Goal: Transaction & Acquisition: Purchase product/service

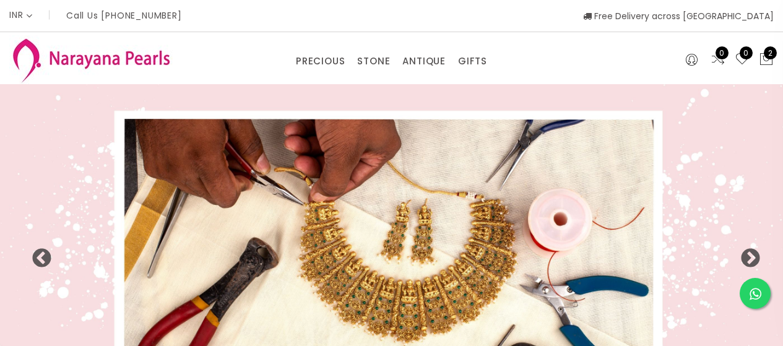
select select "INR"
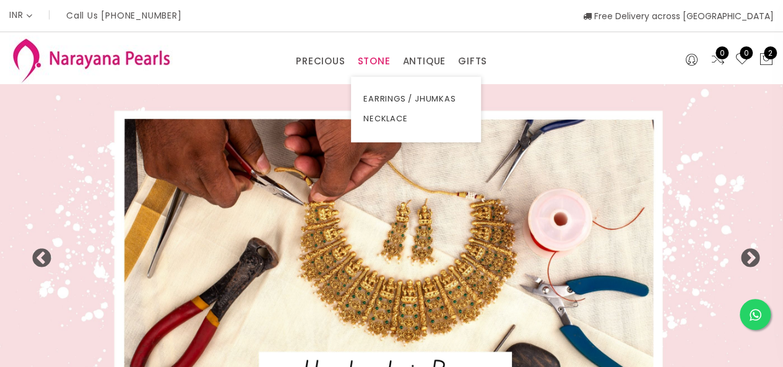
click at [374, 58] on link "STONE" at bounding box center [373, 61] width 33 height 19
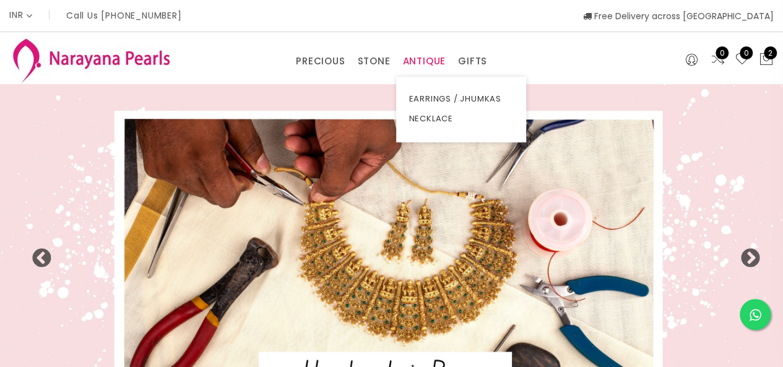
drag, startPoint x: 412, startPoint y: 55, endPoint x: 415, endPoint y: 66, distance: 11.4
click at [414, 63] on link "ANTIQUE" at bounding box center [423, 61] width 43 height 19
drag, startPoint x: 421, startPoint y: 111, endPoint x: 419, endPoint y: 118, distance: 7.2
click at [419, 118] on link "NECKLACE" at bounding box center [460, 119] width 105 height 20
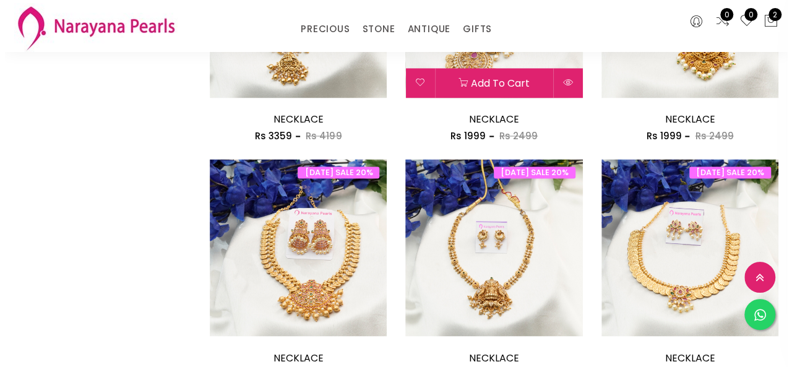
scroll to position [1114, 0]
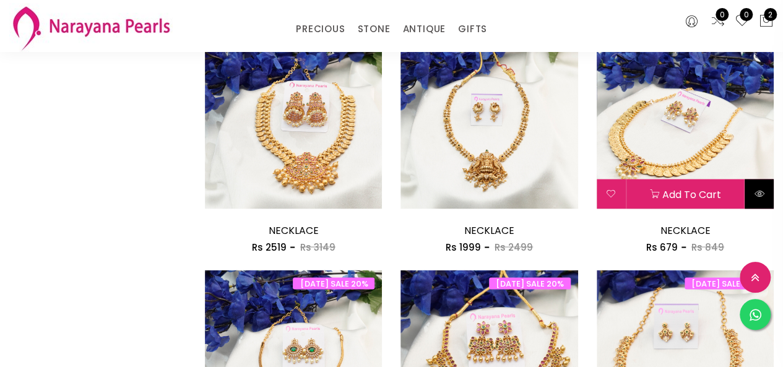
click at [756, 186] on button at bounding box center [758, 194] width 29 height 30
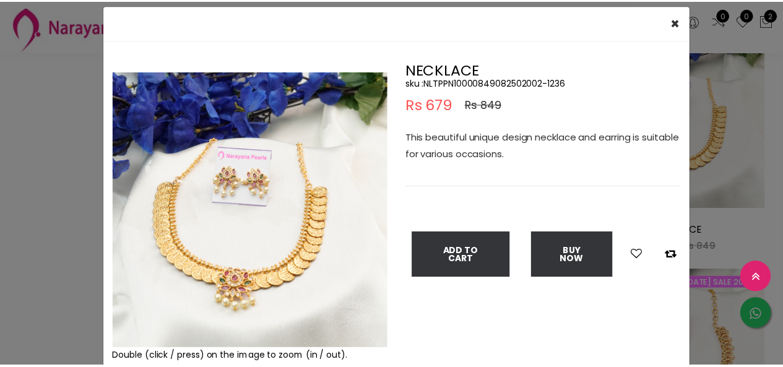
scroll to position [62, 0]
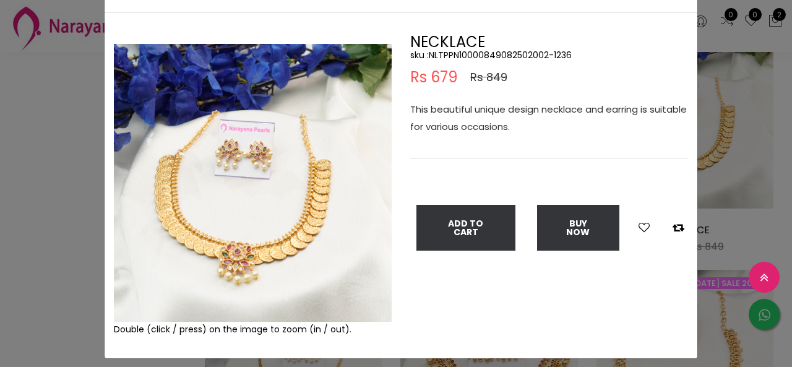
click at [51, 175] on div "× Close Double (click / press) on the image to zoom (in / out). NECKLACE sku : …" at bounding box center [396, 183] width 792 height 367
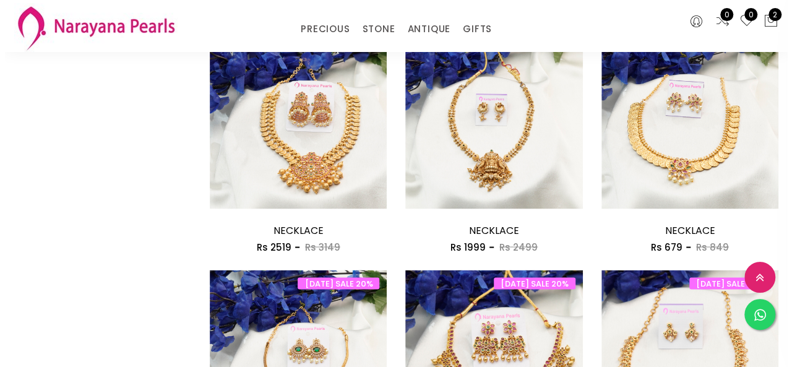
scroll to position [1300, 0]
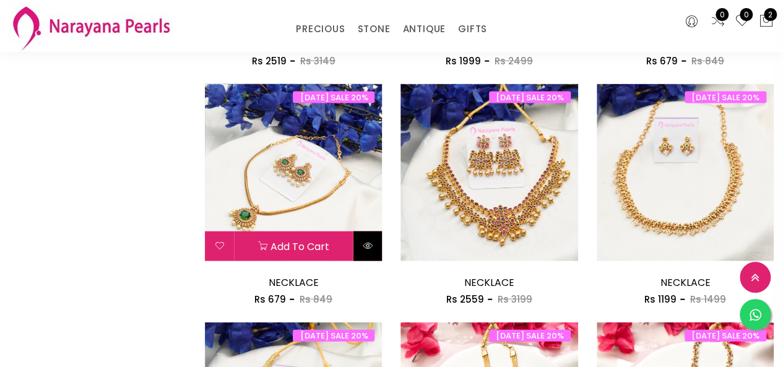
click at [368, 239] on button at bounding box center [367, 246] width 29 height 30
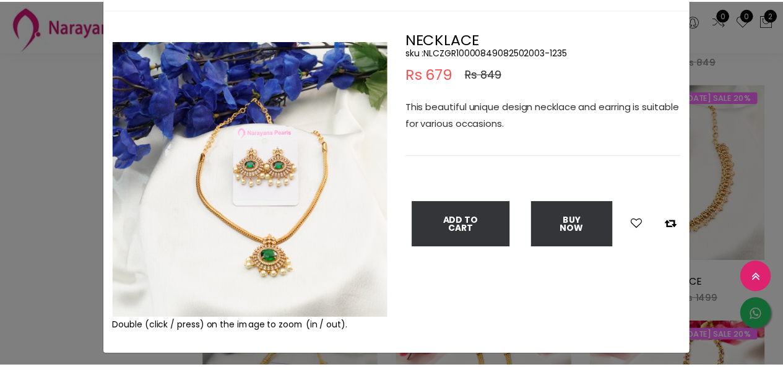
scroll to position [92, 0]
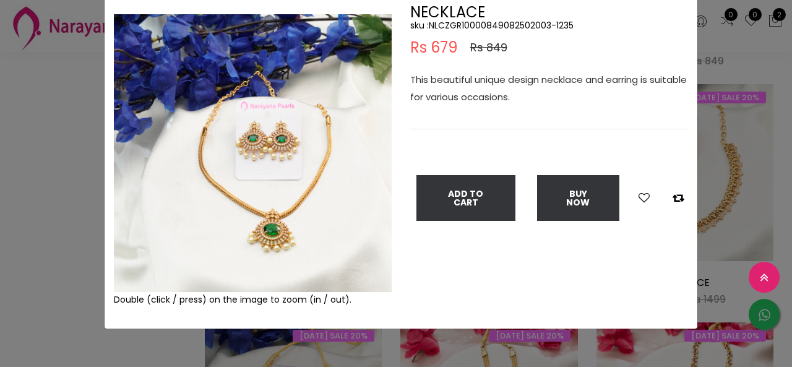
click at [48, 241] on div "× Close Double (click / press) on the image to zoom (in / out). NECKLACE sku : …" at bounding box center [396, 183] width 792 height 367
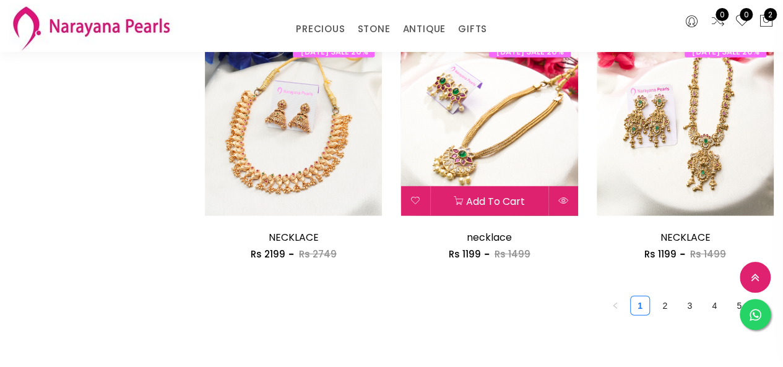
scroll to position [1609, 0]
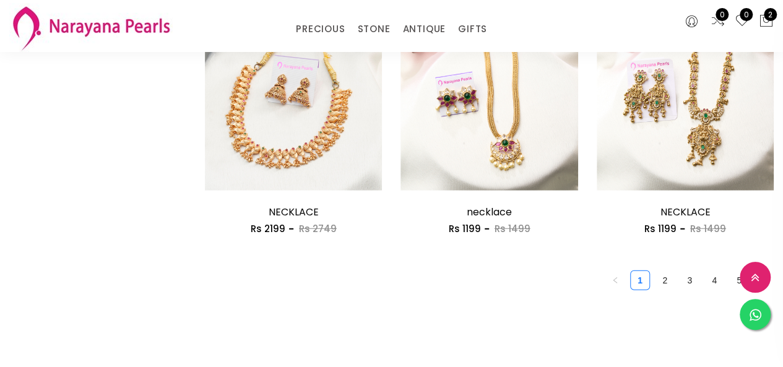
click at [665, 279] on link "2" at bounding box center [664, 280] width 19 height 19
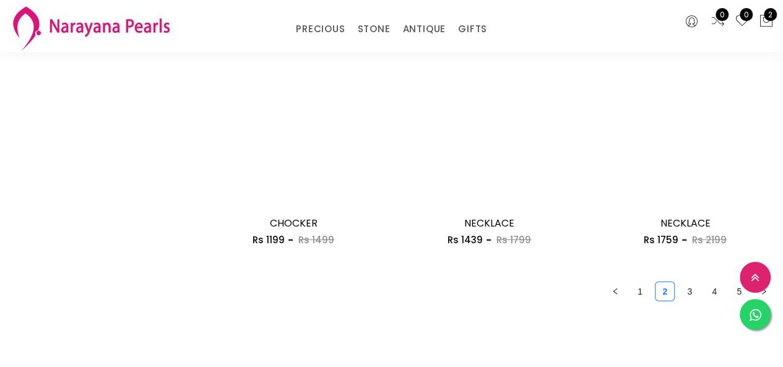
scroll to position [1609, 0]
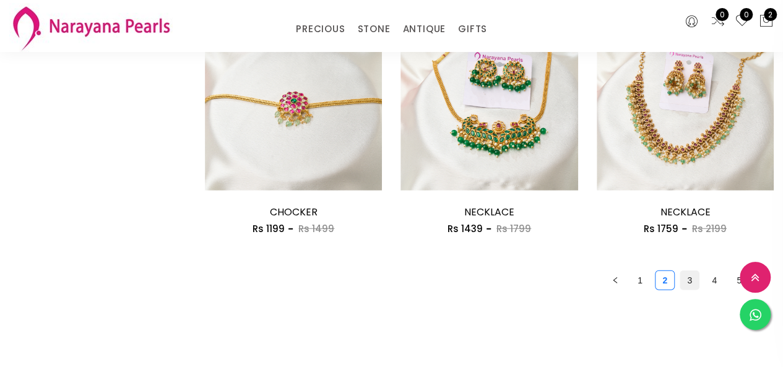
click at [684, 287] on link "3" at bounding box center [689, 280] width 19 height 19
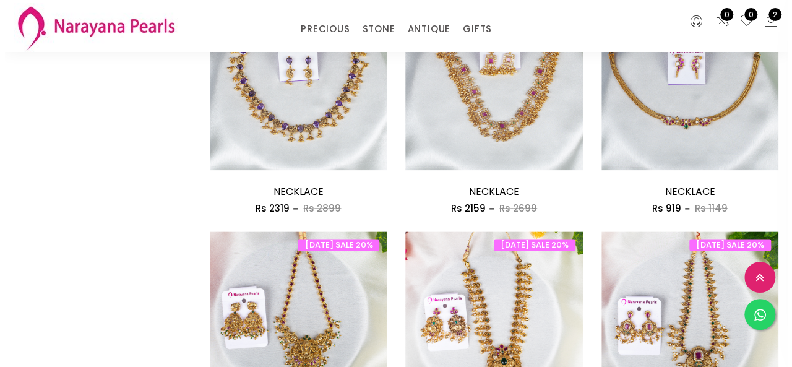
scroll to position [619, 0]
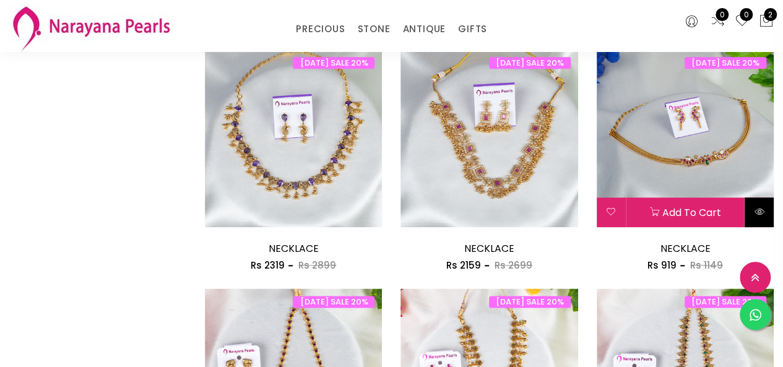
click at [756, 207] on icon at bounding box center [759, 212] width 10 height 10
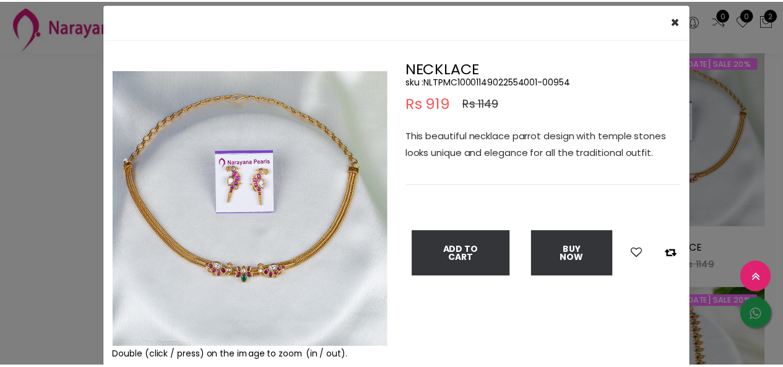
scroll to position [62, 0]
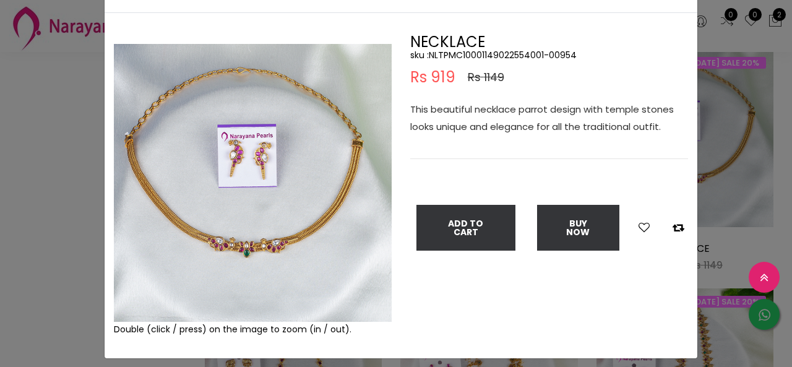
click at [45, 214] on div "× Close Double (click / press) on the image to zoom (in / out). NECKLACE sku : …" at bounding box center [396, 183] width 792 height 367
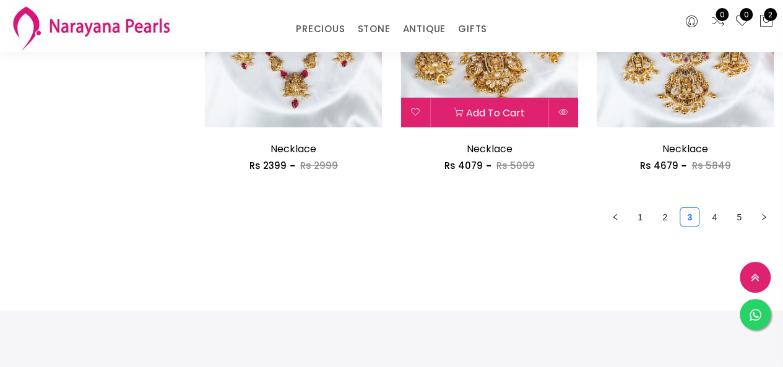
scroll to position [1733, 0]
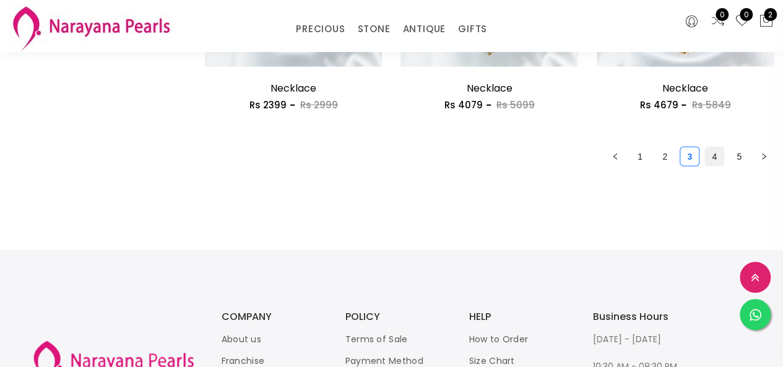
click at [715, 161] on link "4" at bounding box center [714, 156] width 19 height 19
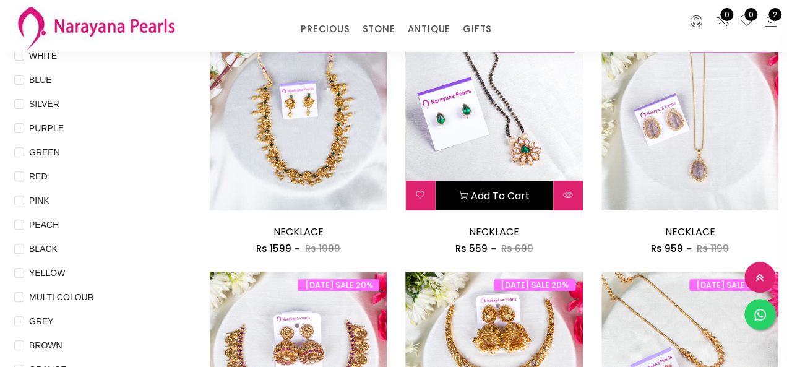
scroll to position [186, 0]
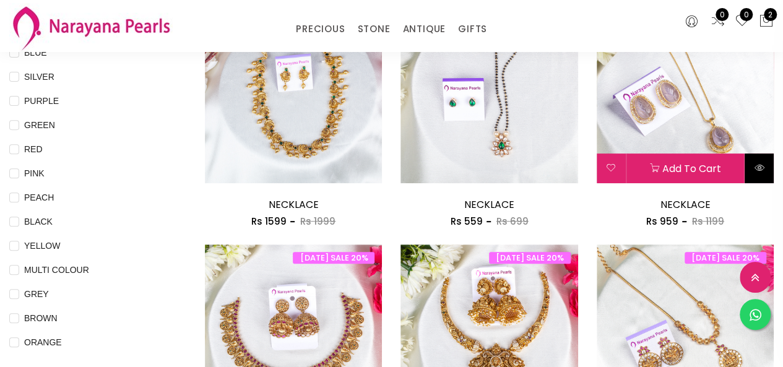
click at [756, 174] on button at bounding box center [758, 168] width 29 height 30
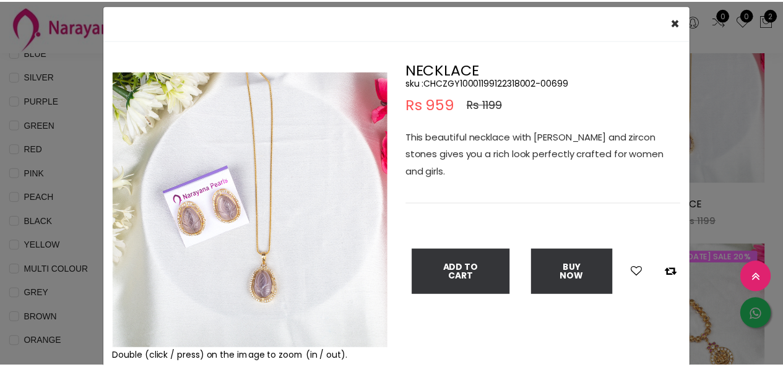
scroll to position [62, 0]
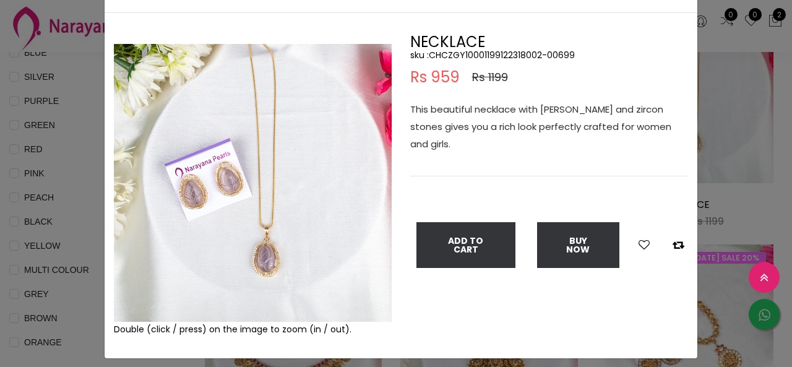
click at [43, 100] on div "× Close Double (click / press) on the image to zoom (in / out). NECKLACE sku : …" at bounding box center [396, 183] width 792 height 367
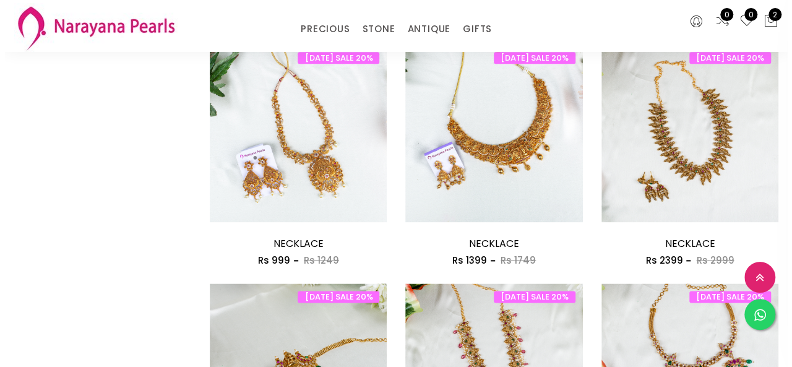
scroll to position [619, 0]
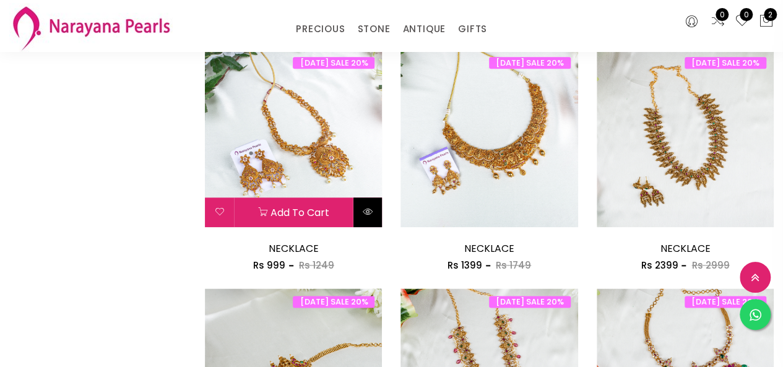
click at [360, 209] on button at bounding box center [367, 212] width 29 height 30
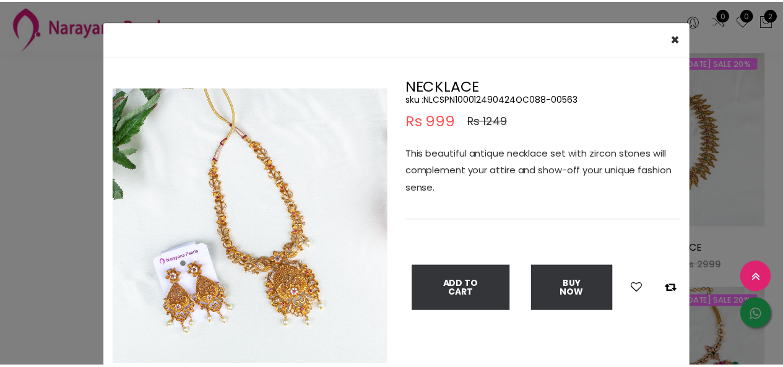
scroll to position [62, 0]
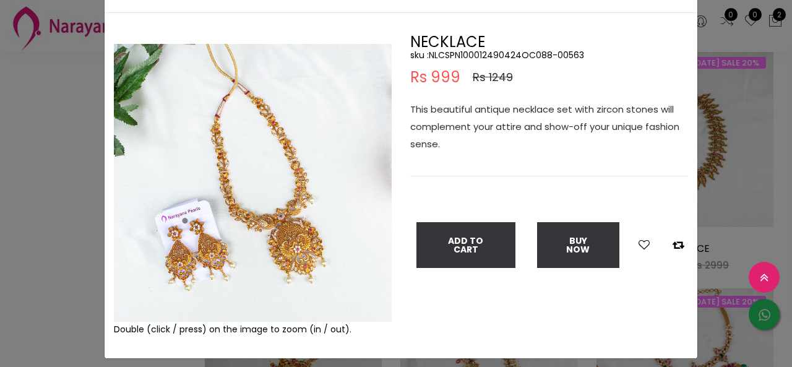
click at [0, 189] on div "× Close Double (click / press) on the image to zoom (in / out). NECKLACE sku : …" at bounding box center [396, 183] width 792 height 367
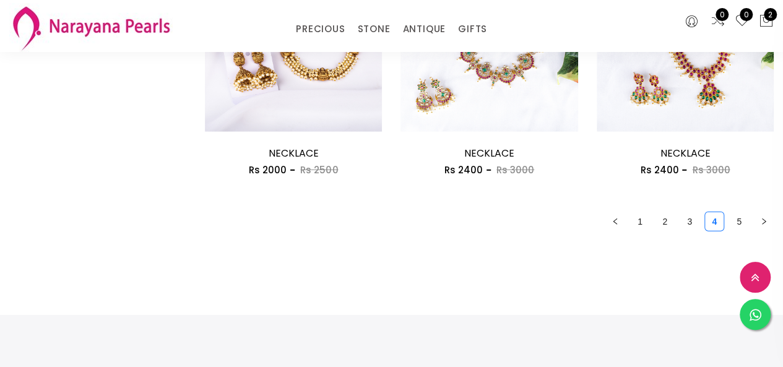
scroll to position [1733, 0]
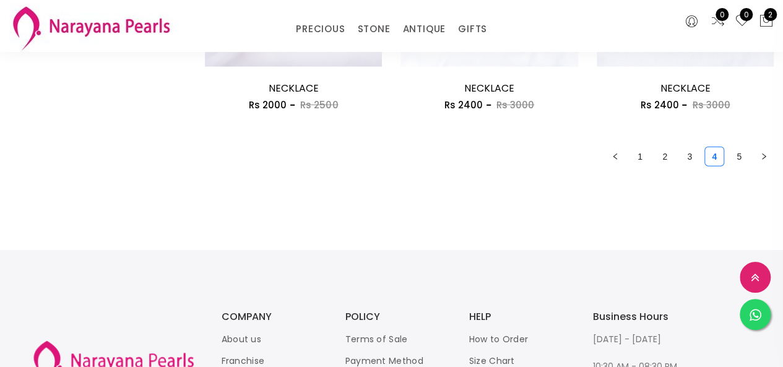
click at [736, 164] on link "5" at bounding box center [739, 156] width 19 height 19
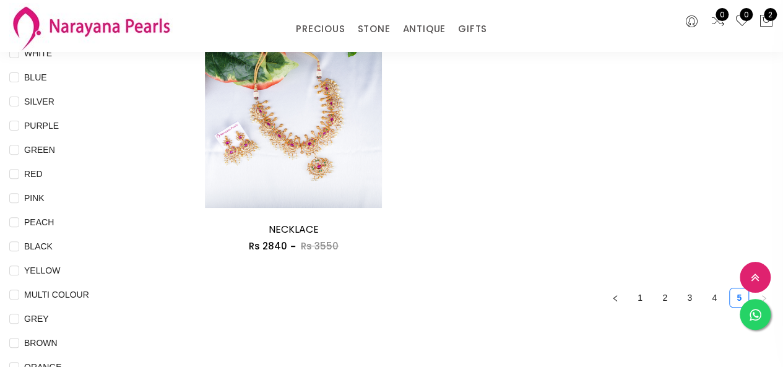
scroll to position [186, 0]
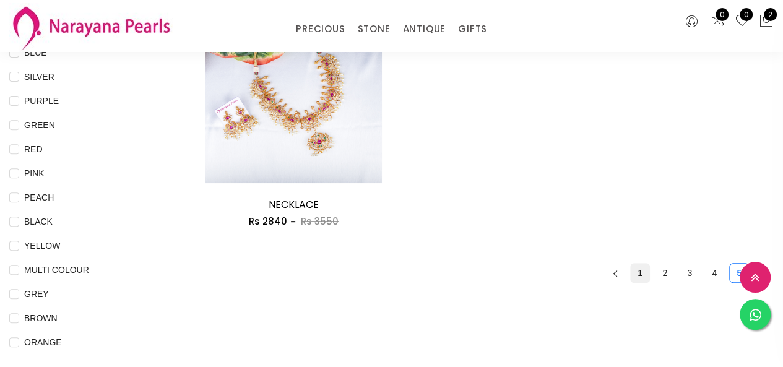
click at [642, 277] on link "1" at bounding box center [640, 273] width 19 height 19
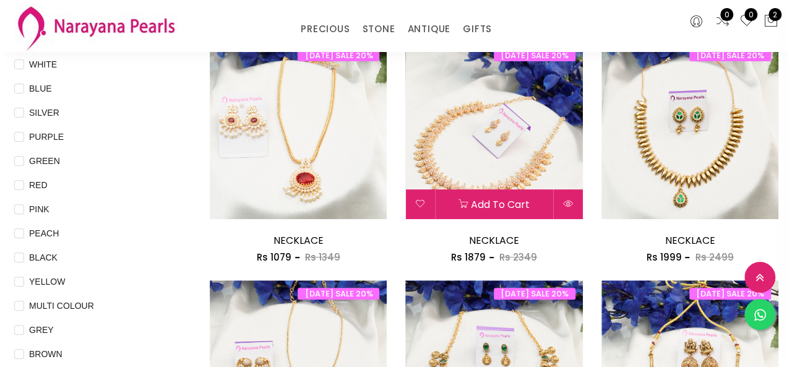
scroll to position [124, 0]
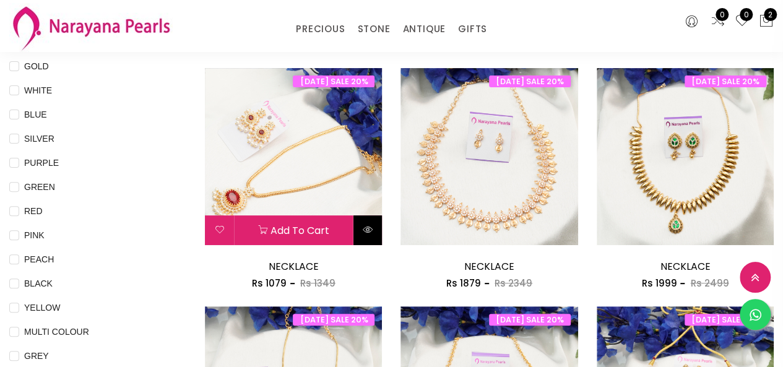
click at [369, 236] on button at bounding box center [367, 230] width 29 height 30
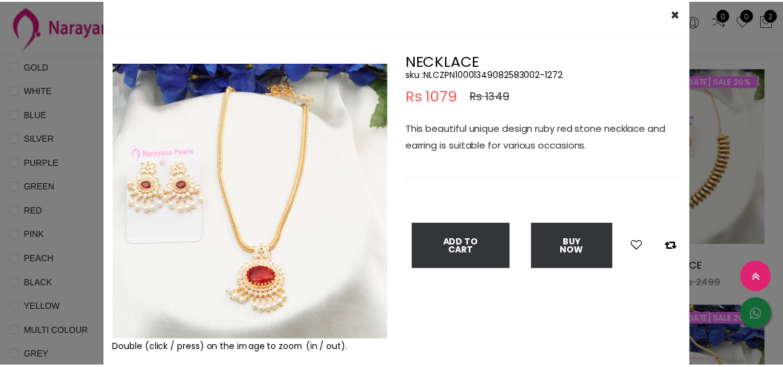
scroll to position [62, 0]
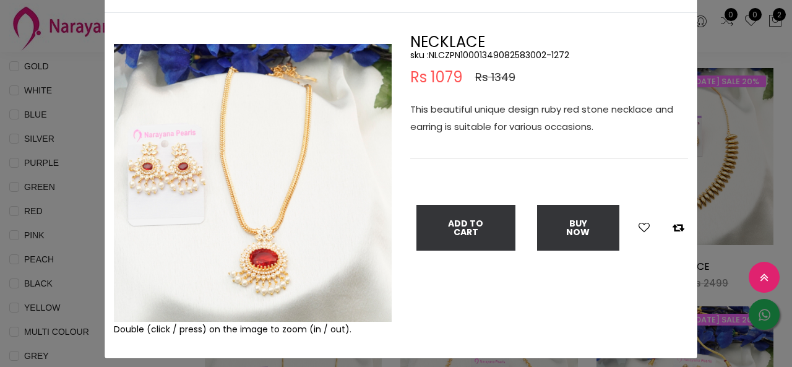
click at [52, 216] on div "× Close Double (click / press) on the image to zoom (in / out). NECKLACE sku : …" at bounding box center [396, 183] width 792 height 367
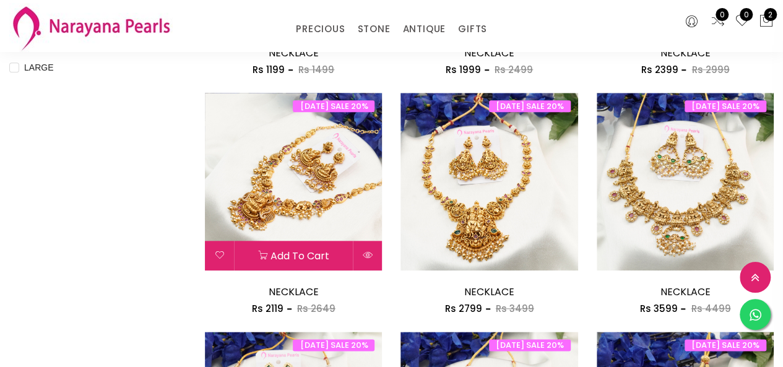
scroll to position [557, 0]
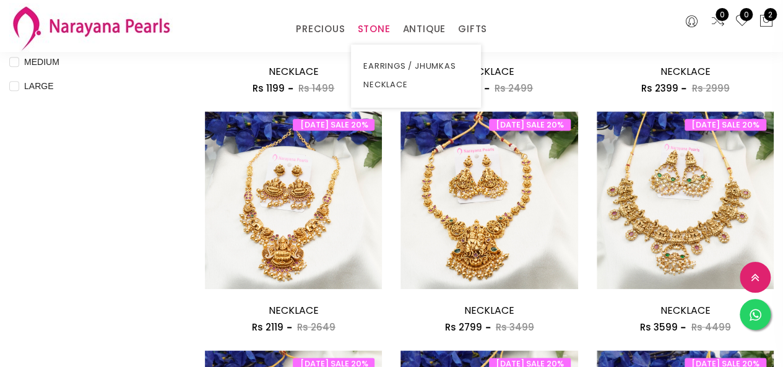
click at [375, 24] on link "STONE" at bounding box center [373, 29] width 33 height 19
click at [386, 84] on link "NECKLACE" at bounding box center [415, 84] width 105 height 19
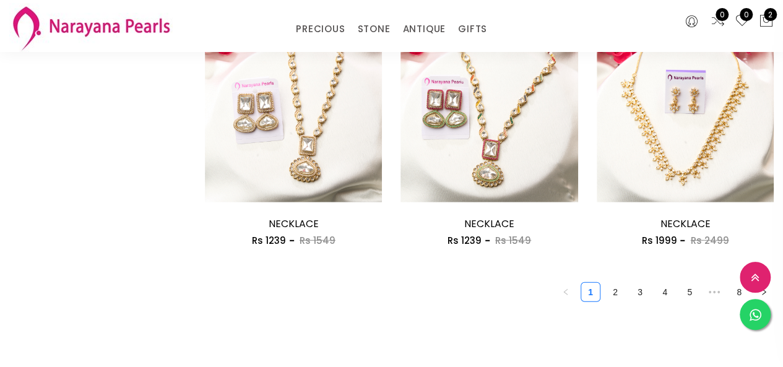
scroll to position [1609, 0]
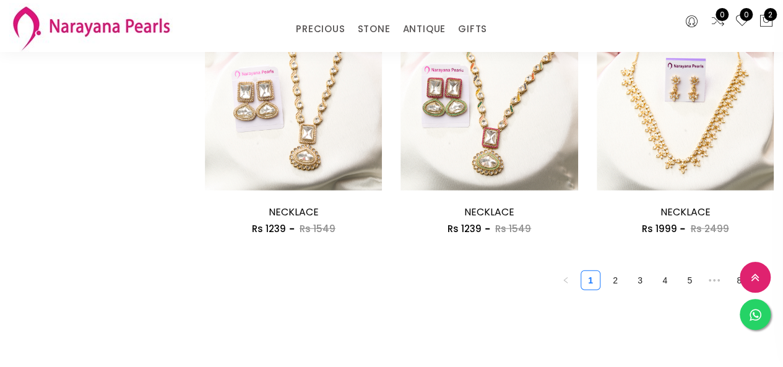
drag, startPoint x: 619, startPoint y: 278, endPoint x: 613, endPoint y: 282, distance: 7.2
click at [613, 282] on link "2" at bounding box center [615, 280] width 19 height 19
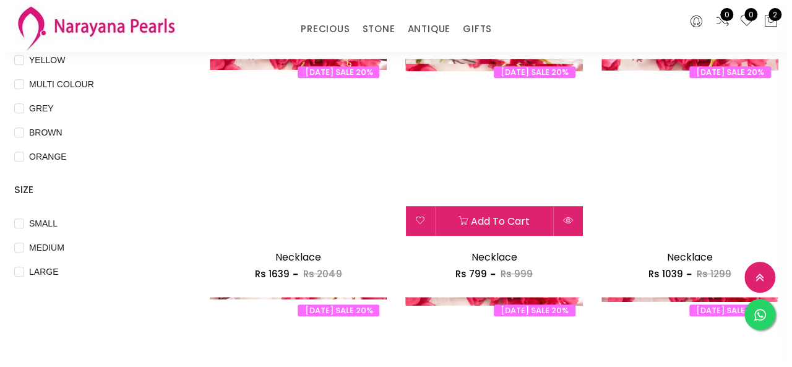
scroll to position [433, 0]
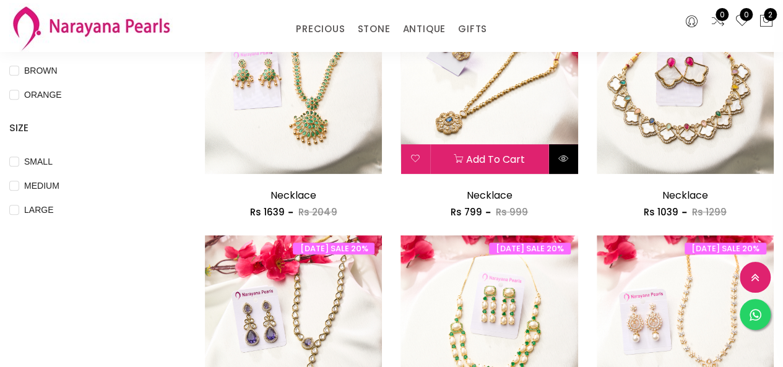
click at [559, 160] on icon at bounding box center [563, 158] width 10 height 10
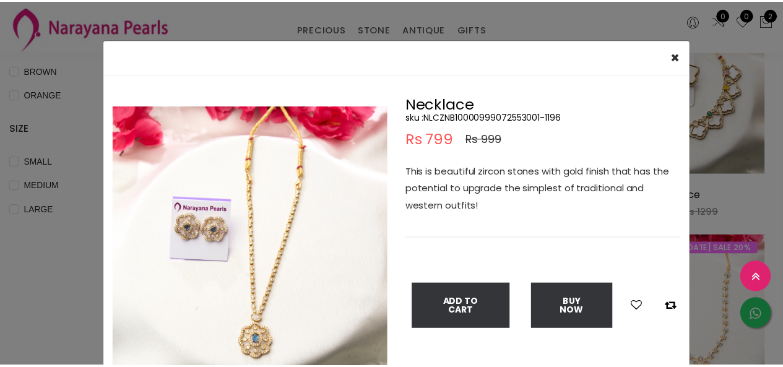
scroll to position [62, 0]
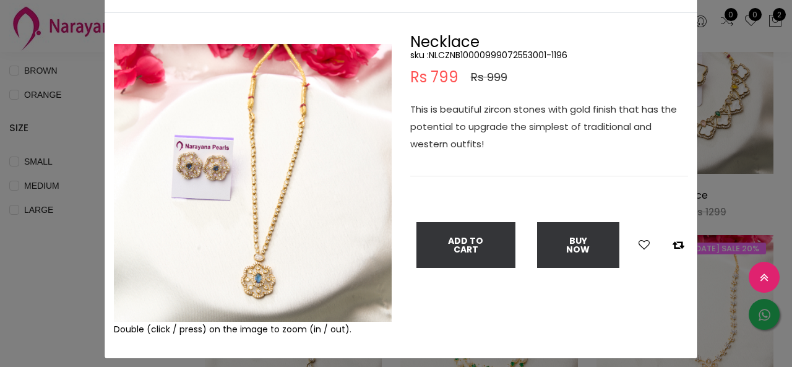
click at [33, 262] on div "× Close Double (click / press) on the image to zoom (in / out). Necklace sku : …" at bounding box center [396, 183] width 792 height 367
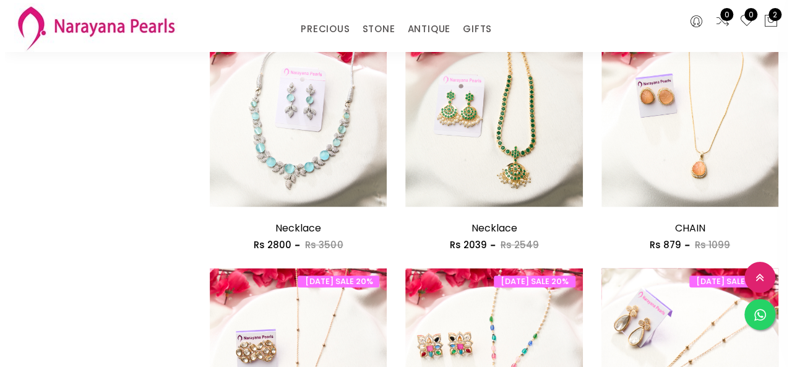
scroll to position [866, 0]
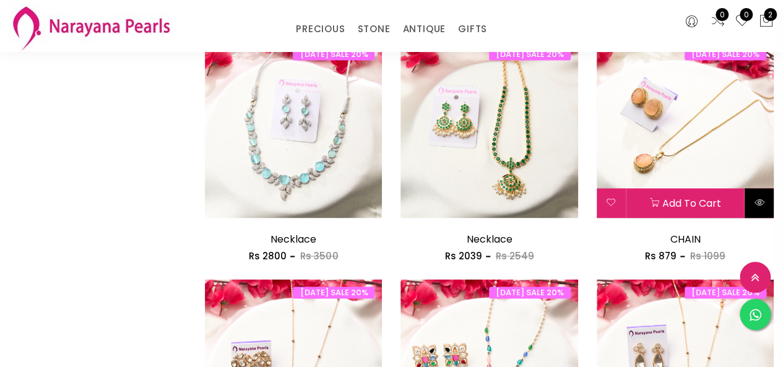
click at [756, 200] on icon at bounding box center [759, 202] width 10 height 10
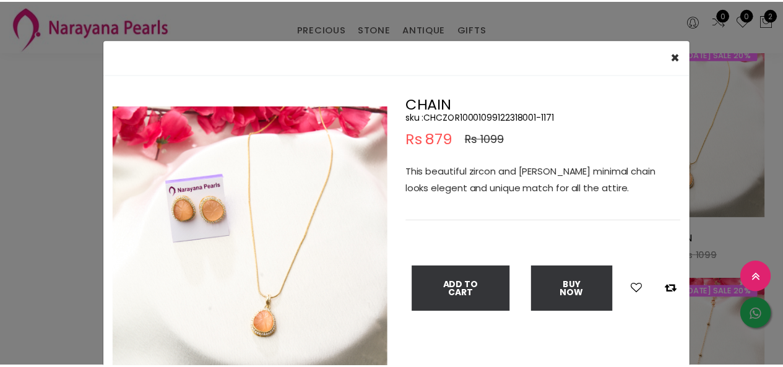
scroll to position [62, 0]
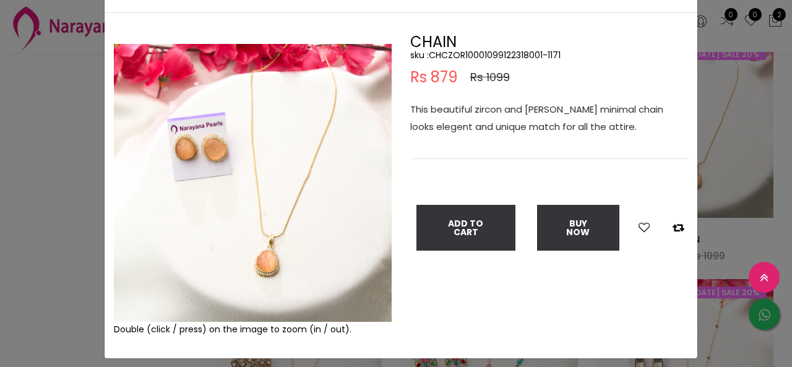
click at [81, 205] on div "× Close Double (click / press) on the image to zoom (in / out). CHAIN sku : CHC…" at bounding box center [396, 183] width 792 height 367
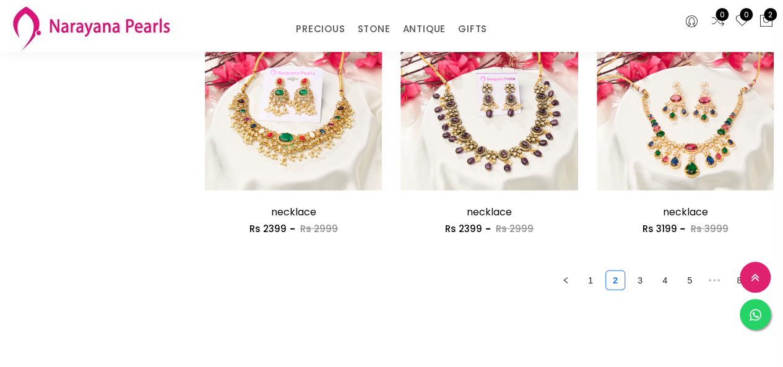
scroll to position [1671, 0]
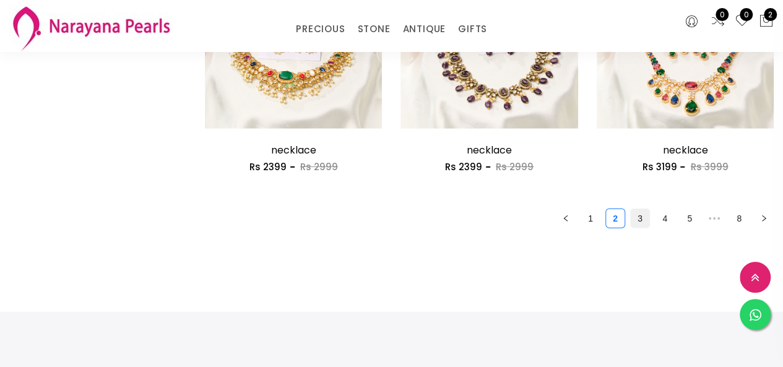
click at [639, 220] on link "3" at bounding box center [640, 218] width 19 height 19
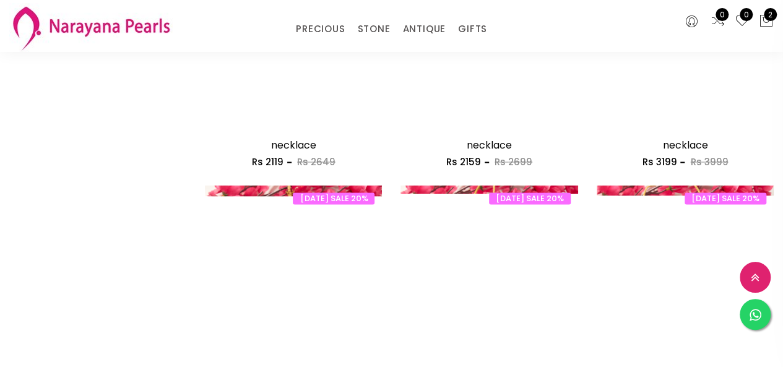
scroll to position [990, 0]
